Goal: Transaction & Acquisition: Purchase product/service

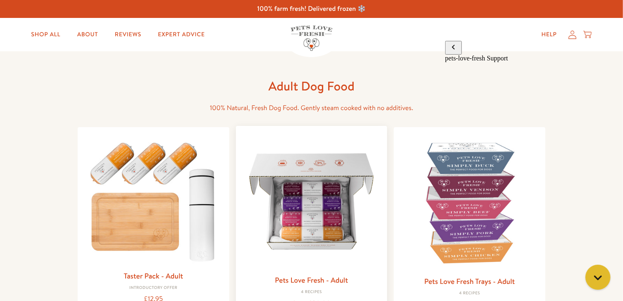
click at [327, 210] on img at bounding box center [312, 202] width 138 height 138
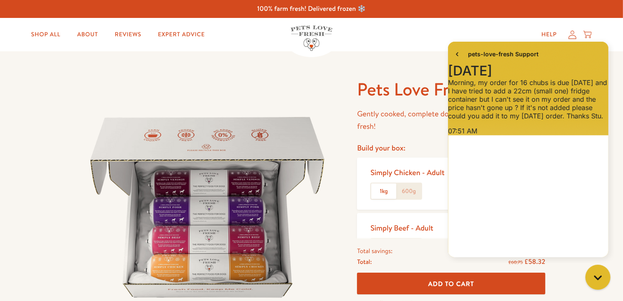
scroll to position [657, 0]
click at [600, 278] on icon "Gorgias live chat" at bounding box center [597, 277] width 9 height 9
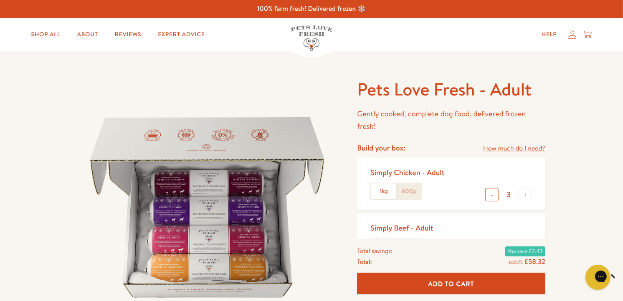
click at [488, 199] on button "-" at bounding box center [491, 194] width 13 height 13
type input "1"
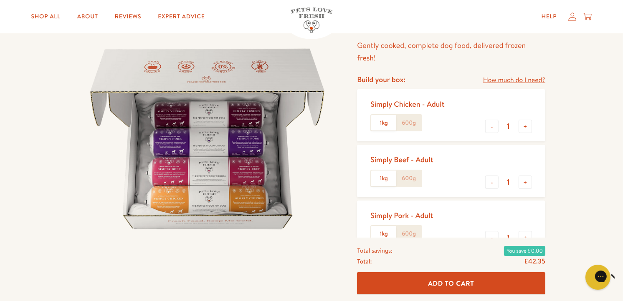
scroll to position [73, 0]
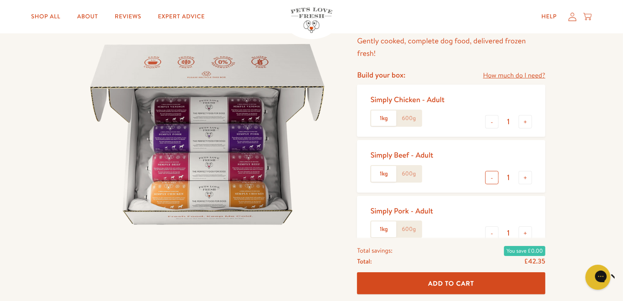
click at [494, 180] on button "-" at bounding box center [491, 177] width 13 height 13
type input "0"
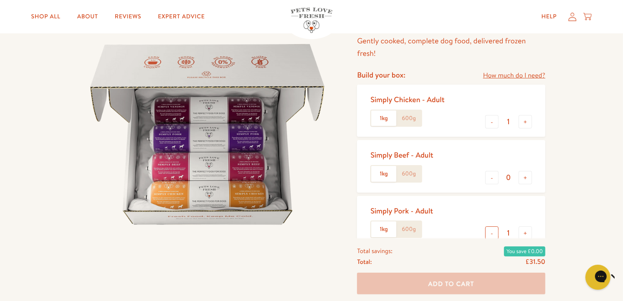
click at [492, 231] on button "-" at bounding box center [491, 233] width 13 height 13
type input "0"
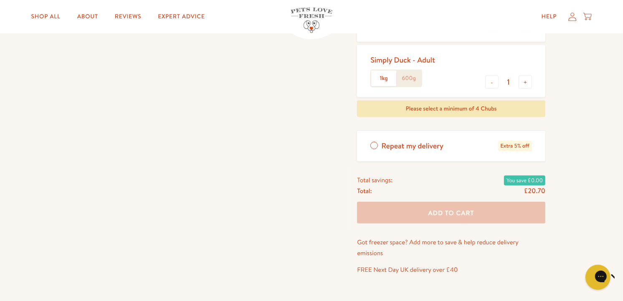
scroll to position [270, 0]
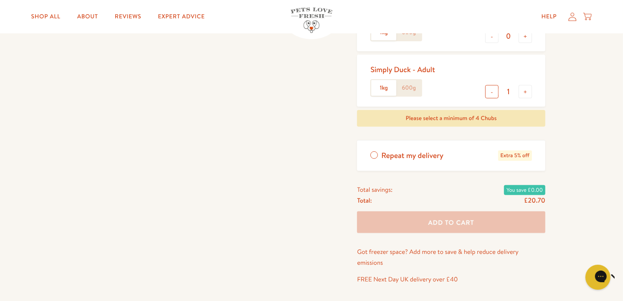
click at [491, 93] on button "-" at bounding box center [491, 91] width 13 height 13
type input "0"
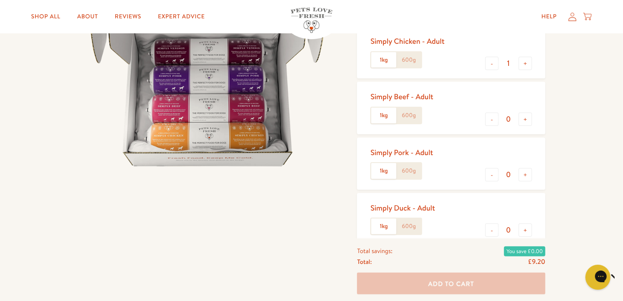
scroll to position [118, 0]
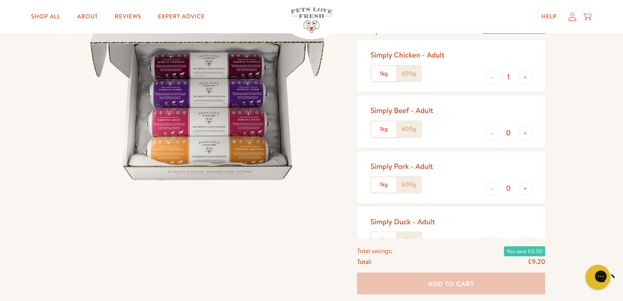
click at [411, 70] on label "600g" at bounding box center [408, 74] width 25 height 16
click at [0, 0] on input "600g" at bounding box center [0, 0] width 0 height 0
